Goal: Navigation & Orientation: Find specific page/section

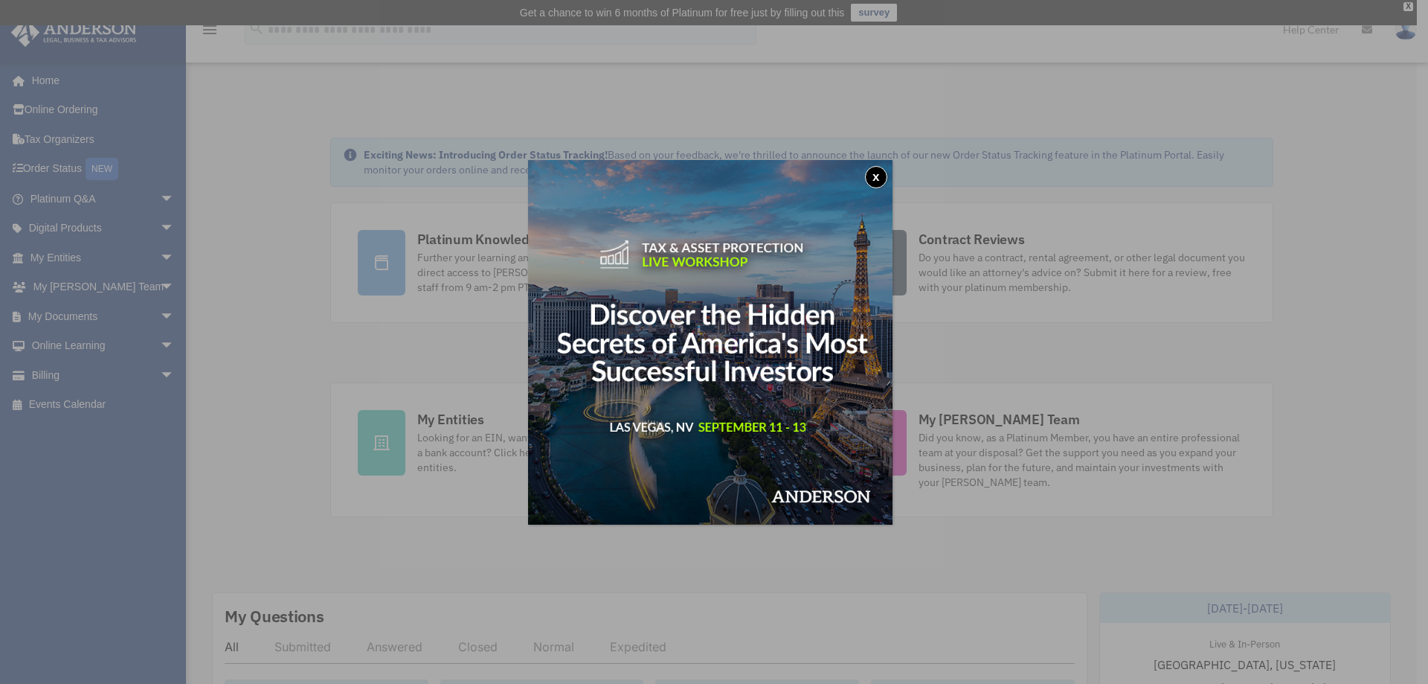
click at [780, 366] on img at bounding box center [710, 342] width 365 height 365
click at [712, 434] on img at bounding box center [710, 342] width 365 height 365
click at [778, 216] on img at bounding box center [710, 342] width 365 height 365
click at [727, 394] on img at bounding box center [710, 342] width 365 height 365
click at [872, 176] on button "x" at bounding box center [876, 177] width 22 height 22
